Goal: Task Accomplishment & Management: Use online tool/utility

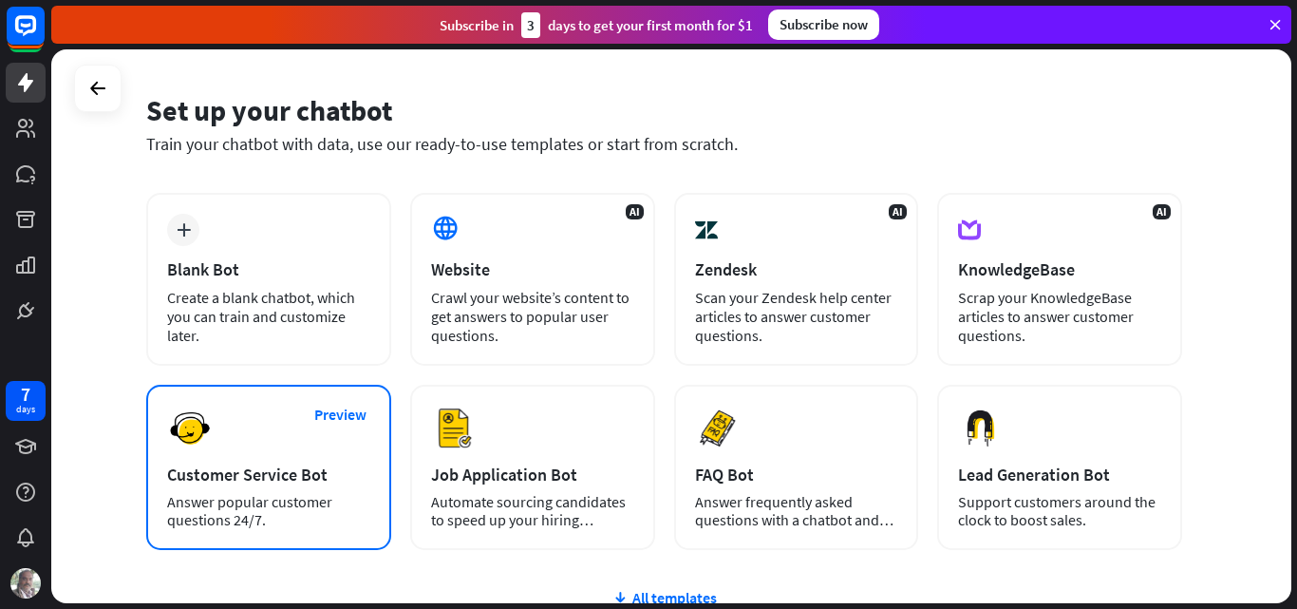
scroll to position [190, 0]
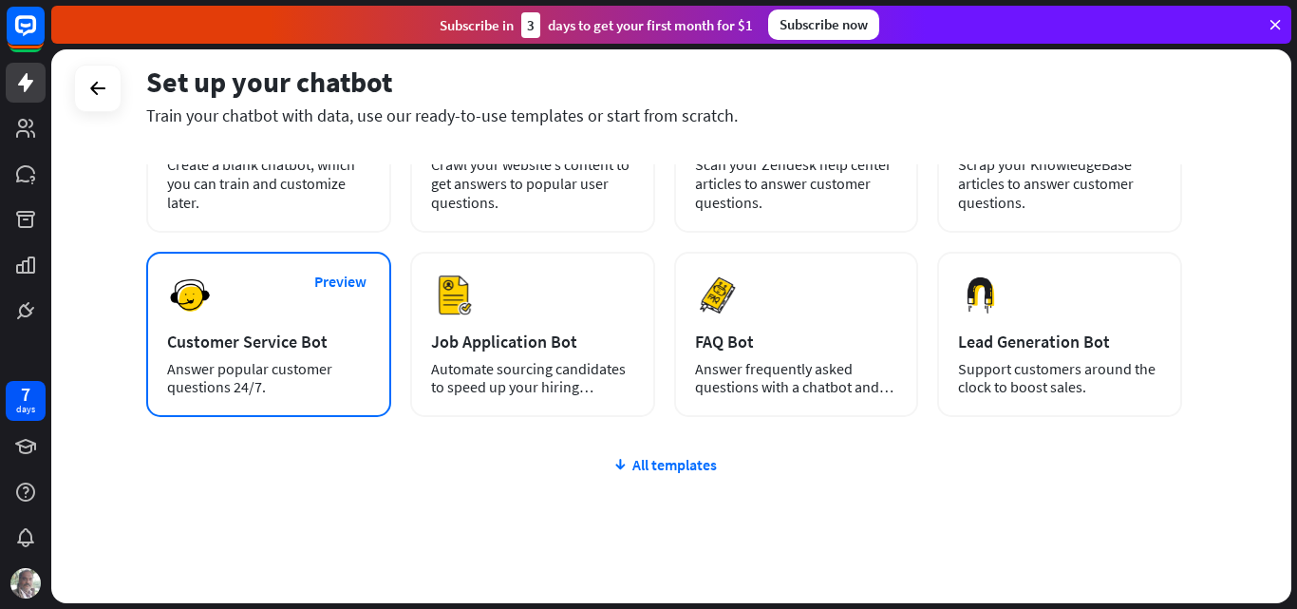
click at [265, 341] on div "Customer Service Bot" at bounding box center [268, 341] width 203 height 22
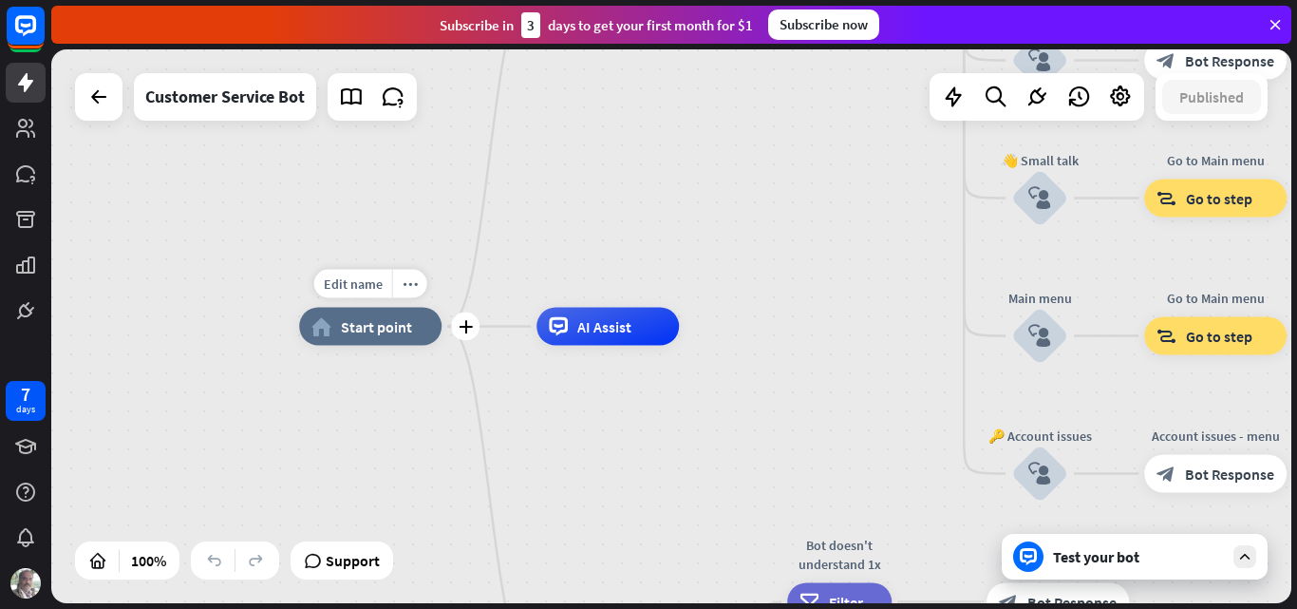
click at [371, 331] on span "Start point" at bounding box center [376, 326] width 71 height 19
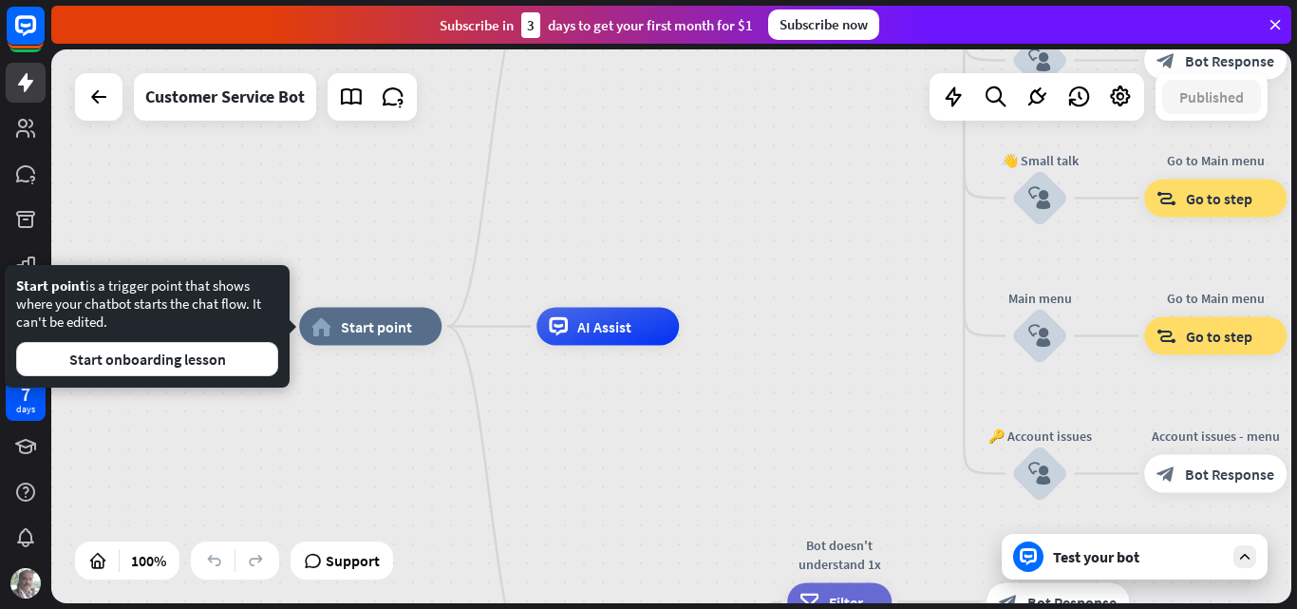
click at [394, 435] on div "Edit name more_horiz home_2 Start point Welcome message block_bot_response Bot …" at bounding box center [919, 604] width 1240 height 554
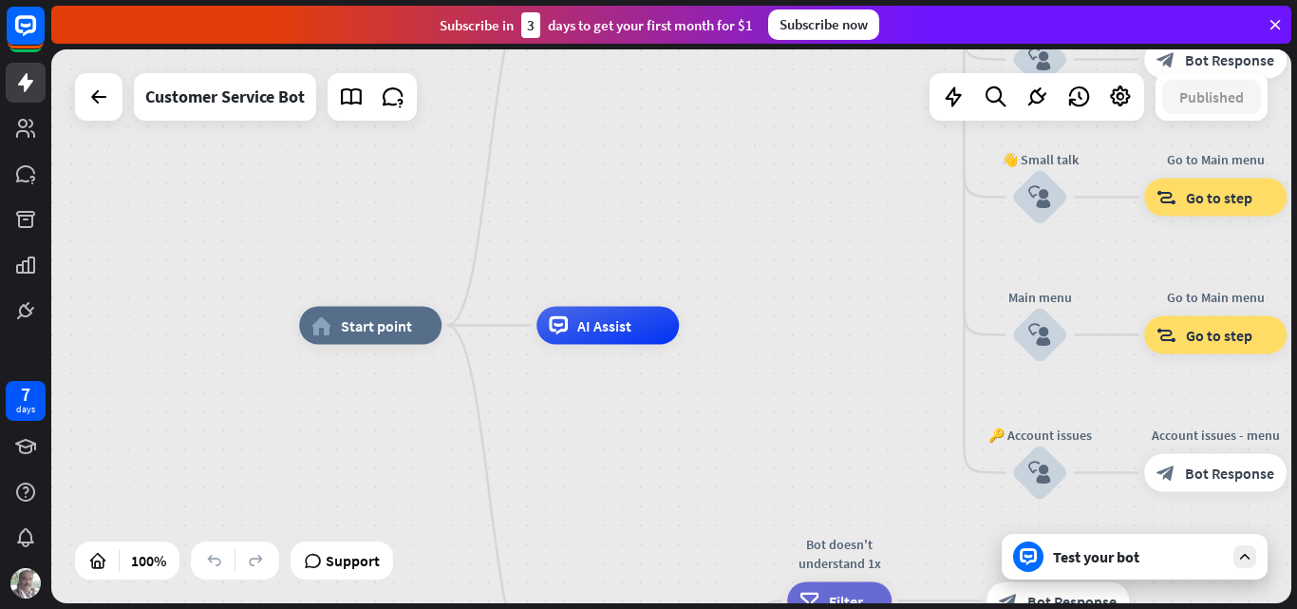
click at [1270, 26] on icon at bounding box center [1275, 24] width 17 height 17
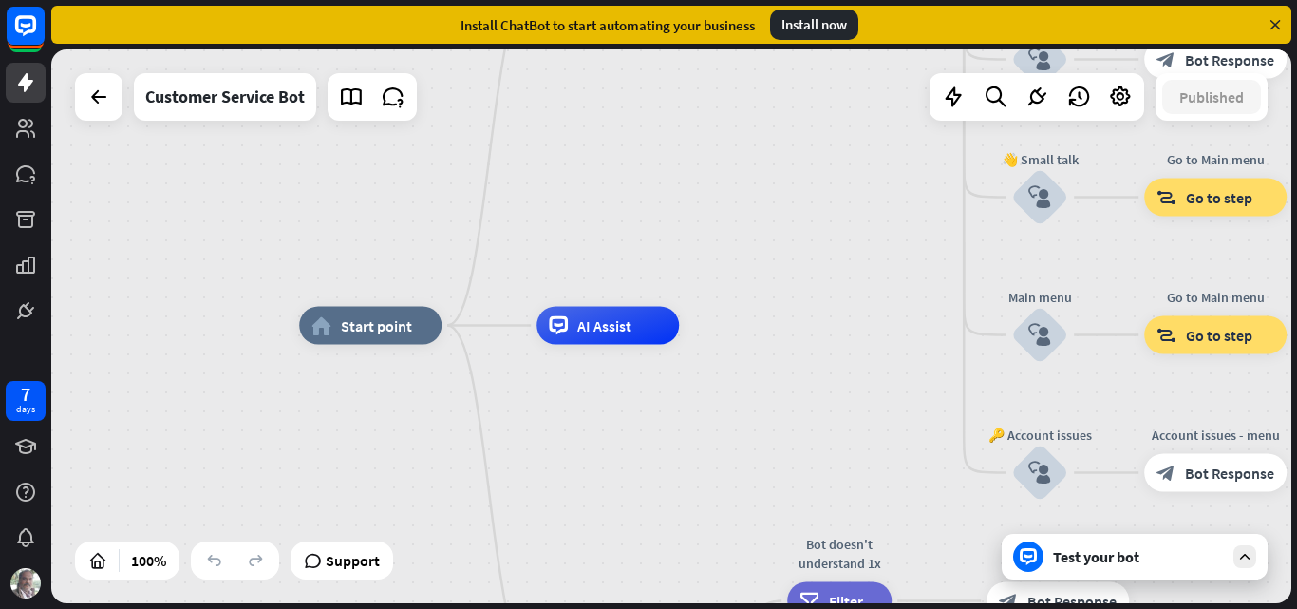
click at [222, 216] on div "home_2 Start point Welcome message block_bot_response Bot Response 🔙 Main menu …" at bounding box center [671, 326] width 1240 height 554
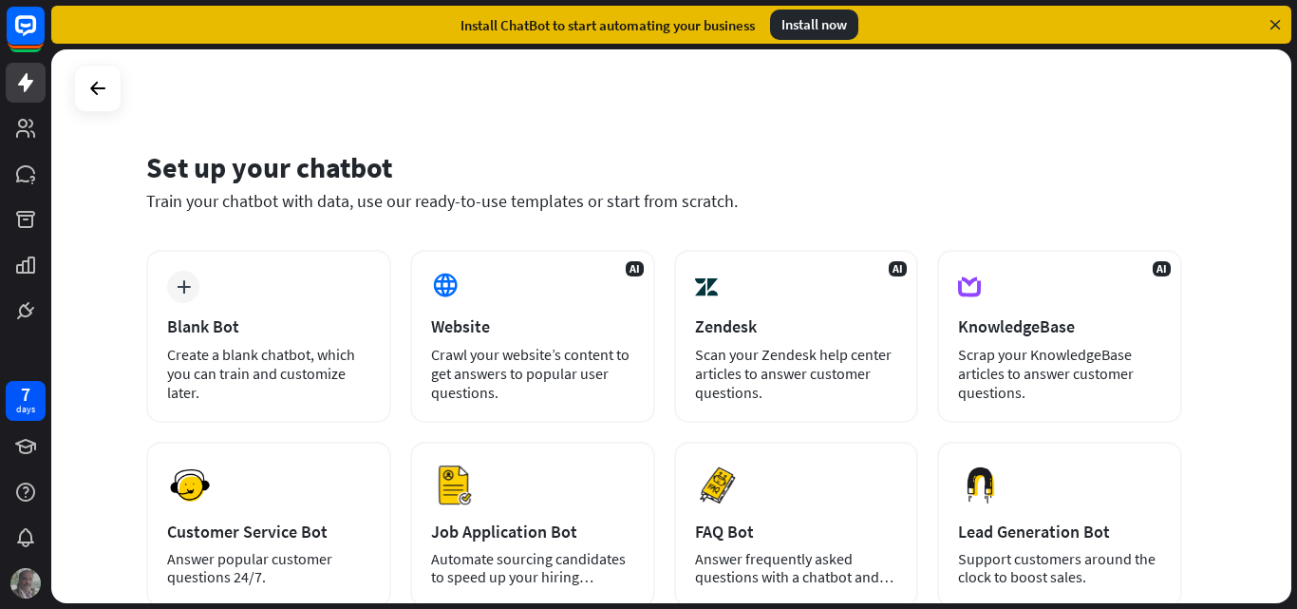
click at [29, 586] on img at bounding box center [25, 583] width 30 height 30
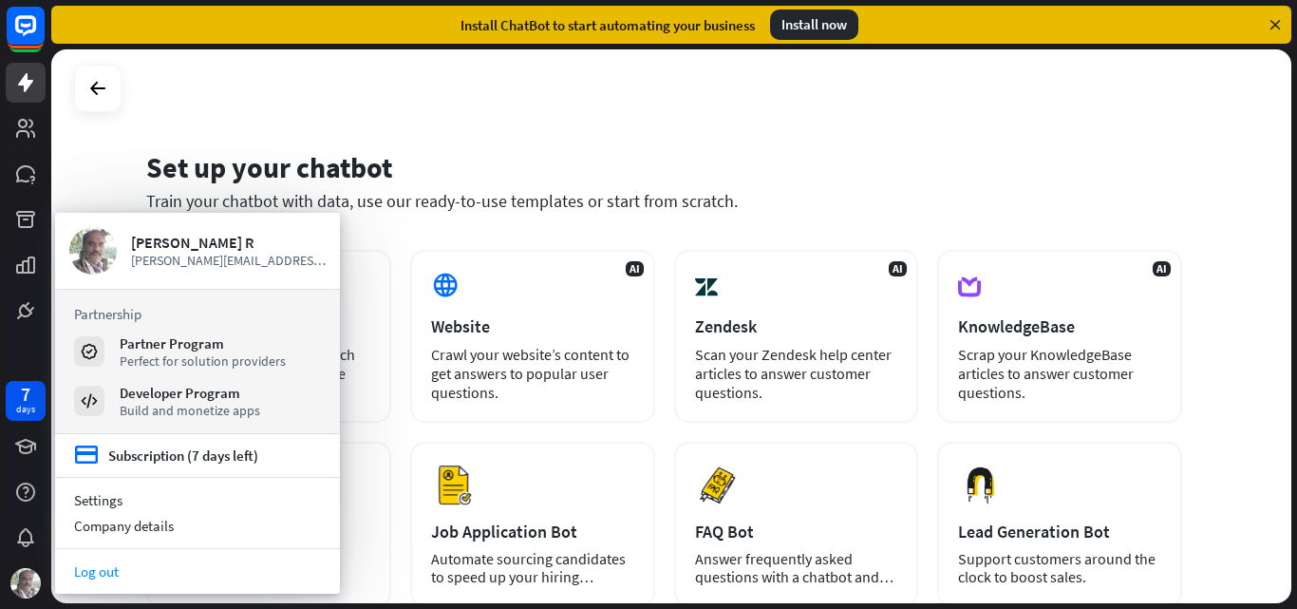
click at [161, 574] on link "Log out" at bounding box center [197, 571] width 285 height 26
